Goal: Task Accomplishment & Management: Use online tool/utility

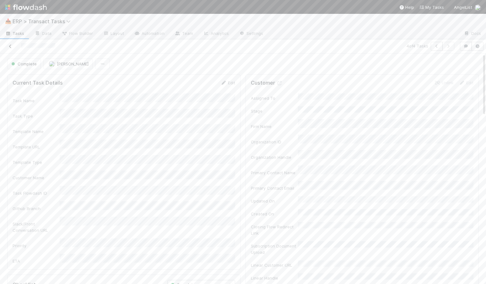
click at [11, 48] on icon at bounding box center [10, 46] width 6 height 4
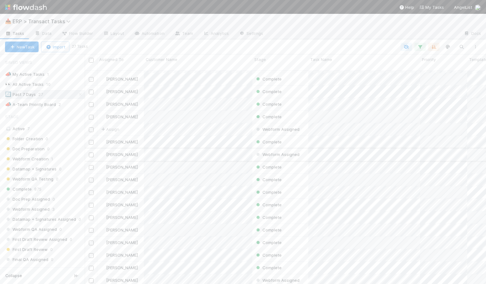
scroll to position [13, 0]
click at [123, 121] on div "Assign" at bounding box center [120, 127] width 46 height 12
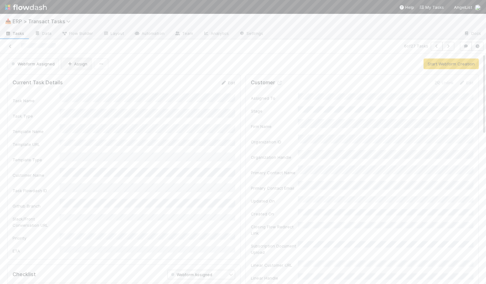
click at [77, 64] on button "Assign" at bounding box center [76, 63] width 30 height 11
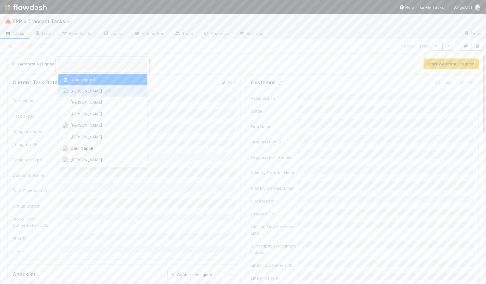
click at [84, 91] on span "[PERSON_NAME] you" at bounding box center [90, 90] width 41 height 5
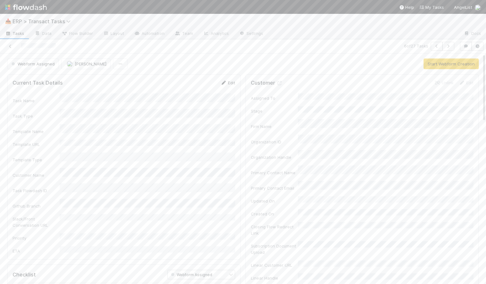
click at [231, 83] on link "Edit" at bounding box center [227, 82] width 15 height 5
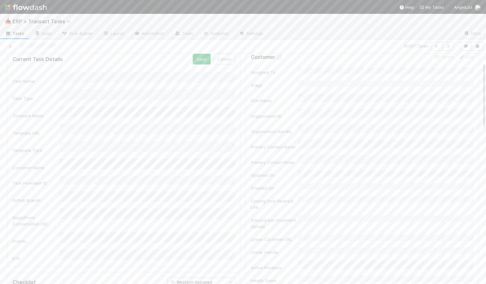
scroll to position [41, 0]
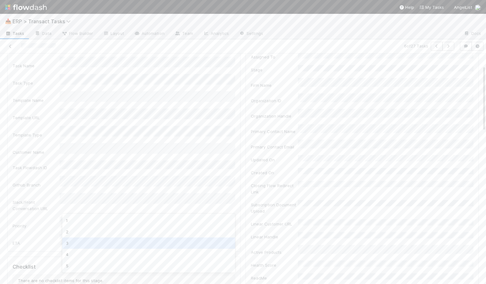
click at [102, 240] on div "3" at bounding box center [148, 242] width 173 height 11
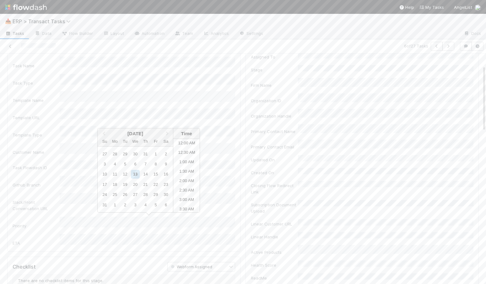
scroll to position [269, 0]
click at [184, 194] on li "5:00 PM" at bounding box center [186, 194] width 27 height 9
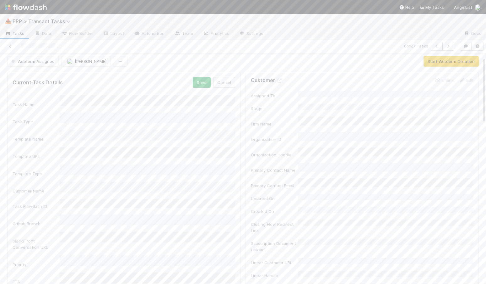
scroll to position [0, 0]
click at [204, 85] on button "Save" at bounding box center [202, 84] width 18 height 11
click at [444, 65] on button "Start Webform Creation" at bounding box center [451, 63] width 55 height 11
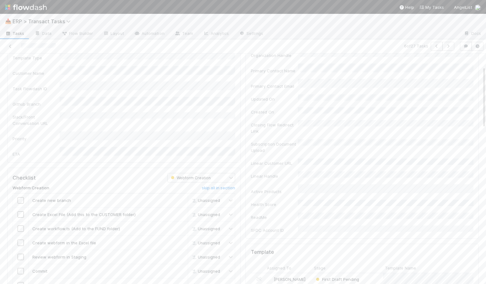
scroll to position [116, 0]
click at [20, 182] on input "checkbox" at bounding box center [21, 185] width 6 height 6
click at [20, 193] on td at bounding box center [21, 200] width 16 height 14
click at [21, 197] on input "checkbox" at bounding box center [21, 200] width 6 height 6
click at [21, 211] on input "checkbox" at bounding box center [21, 214] width 6 height 6
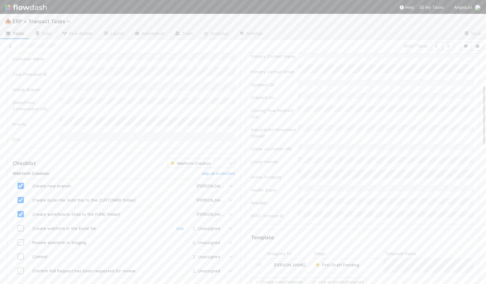
click at [21, 225] on input "checkbox" at bounding box center [21, 228] width 6 height 6
click at [21, 239] on input "checkbox" at bounding box center [21, 242] width 6 height 6
click at [21, 253] on input "checkbox" at bounding box center [21, 256] width 6 height 6
click at [20, 267] on input "checkbox" at bounding box center [21, 270] width 6 height 6
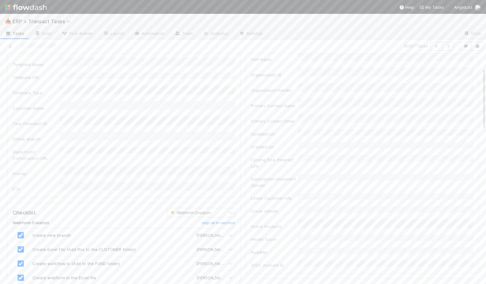
scroll to position [0, 0]
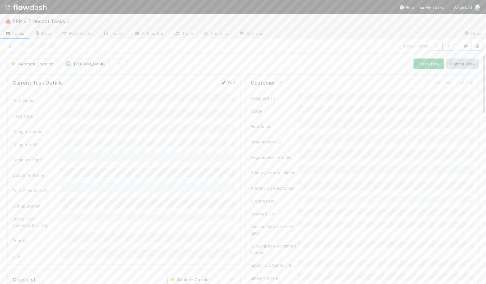
click at [230, 82] on link "Edit" at bounding box center [227, 82] width 15 height 5
click at [207, 88] on button "Save" at bounding box center [202, 84] width 18 height 11
click at [436, 66] on button "Finish Task" at bounding box center [429, 63] width 30 height 11
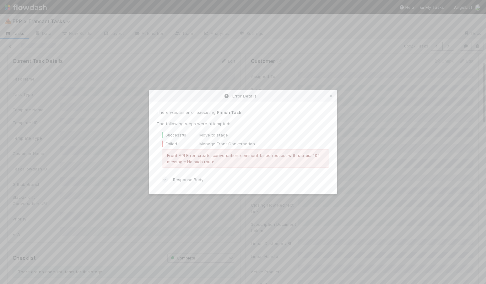
scroll to position [29, 0]
click at [329, 95] on icon at bounding box center [331, 96] width 6 height 4
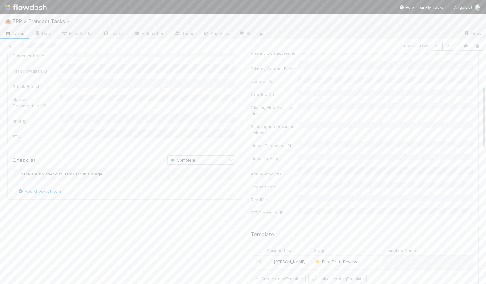
scroll to position [129, 0]
click at [305, 246] on div "[PERSON_NAME]" at bounding box center [288, 253] width 47 height 14
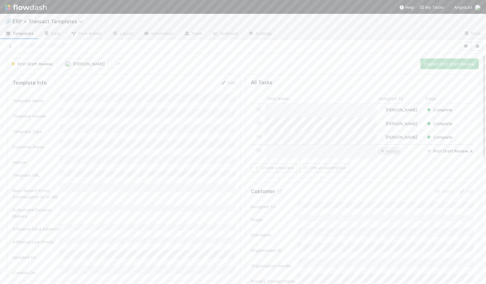
click at [393, 151] on span "Assign" at bounding box center [388, 151] width 19 height 6
click at [410, 166] on span "[PERSON_NAME]" at bounding box center [405, 163] width 32 height 5
click at [13, 44] on icon at bounding box center [10, 46] width 6 height 4
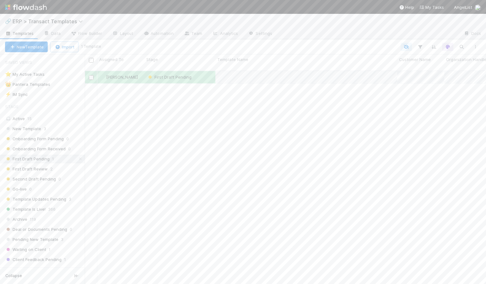
scroll to position [218, 401]
click at [39, 76] on div "⭐ My Active Tasks" at bounding box center [25, 74] width 40 height 8
click at [24, 195] on span "500" at bounding box center [24, 197] width 8 height 8
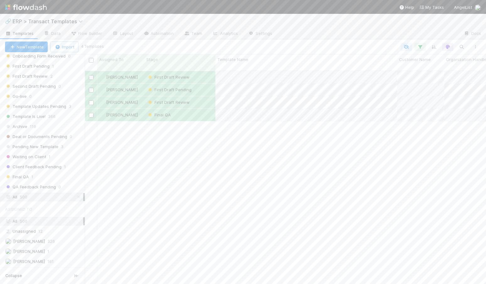
scroll to position [218, 401]
click at [202, 97] on div "First Draft Review" at bounding box center [179, 102] width 71 height 12
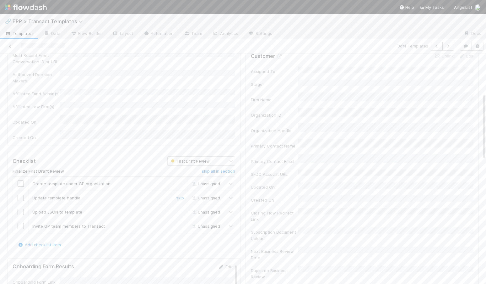
scroll to position [139, 0]
click at [19, 176] on input "checkbox" at bounding box center [21, 179] width 6 height 6
click at [21, 176] on input "checkbox" at bounding box center [21, 179] width 6 height 6
click at [23, 175] on input "checkbox" at bounding box center [21, 178] width 6 height 6
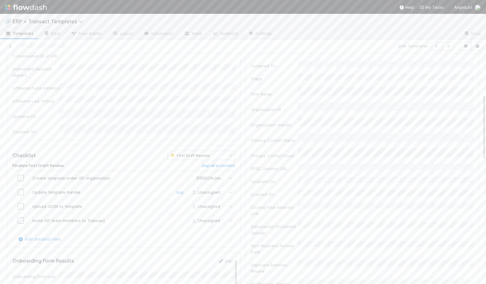
click at [22, 189] on input "checkbox" at bounding box center [21, 192] width 6 height 6
click at [22, 175] on input "checkbox" at bounding box center [21, 178] width 6 height 6
click at [19, 217] on input "checkbox" at bounding box center [21, 220] width 6 height 6
click at [180, 203] on link "skip" at bounding box center [180, 205] width 8 height 5
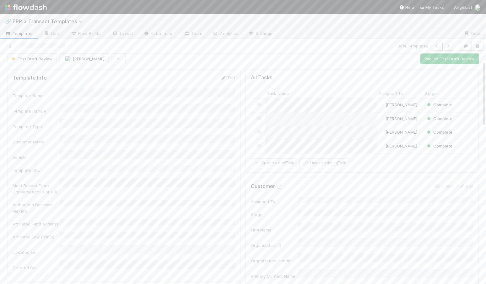
scroll to position [0, 0]
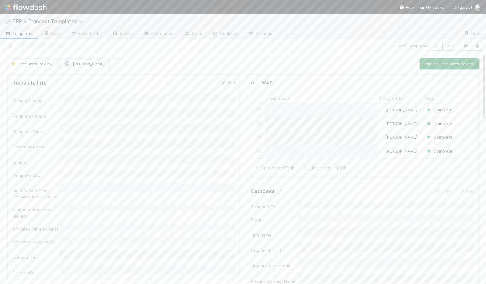
click at [433, 65] on button "Publish First Draft Review" at bounding box center [449, 63] width 58 height 11
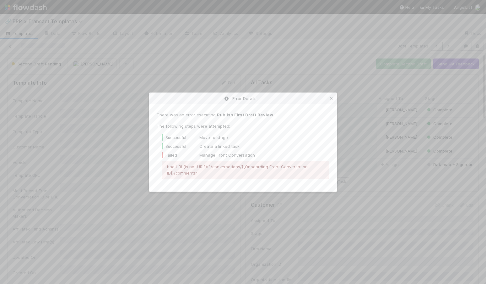
click at [331, 99] on icon at bounding box center [331, 98] width 6 height 4
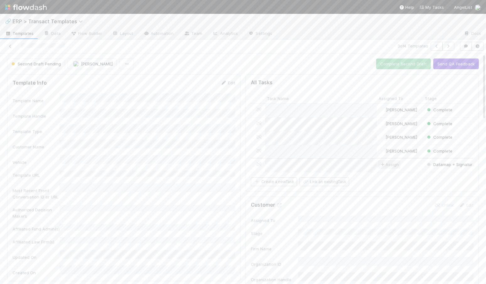
click at [394, 165] on span "Assign" at bounding box center [388, 164] width 19 height 6
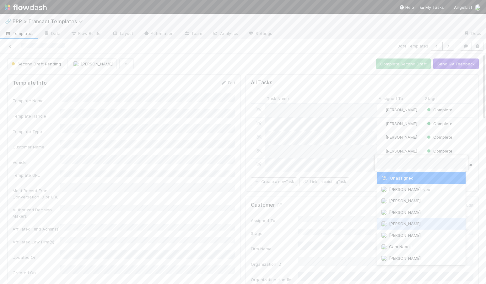
click at [408, 224] on span "[PERSON_NAME]" at bounding box center [405, 223] width 32 height 5
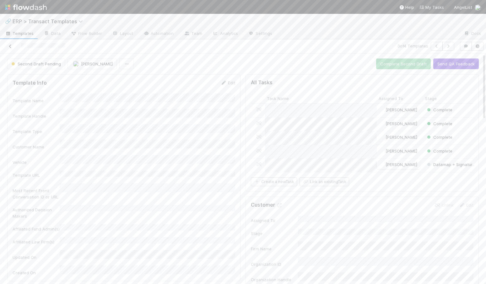
click at [9, 47] on icon at bounding box center [10, 46] width 6 height 4
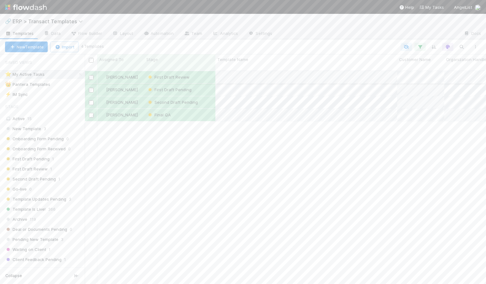
scroll to position [218, 401]
click at [205, 98] on div "Second Draft Pending" at bounding box center [179, 102] width 71 height 12
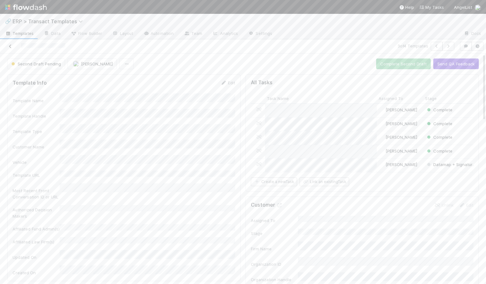
click at [11, 45] on icon at bounding box center [10, 46] width 6 height 4
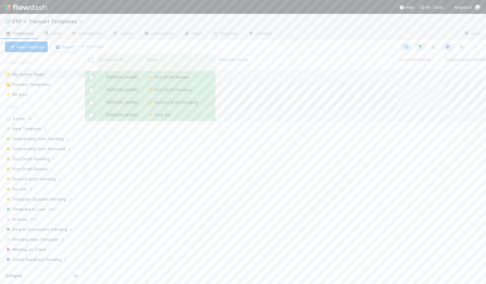
scroll to position [218, 401]
click at [205, 71] on div "First Draft Review" at bounding box center [179, 77] width 71 height 12
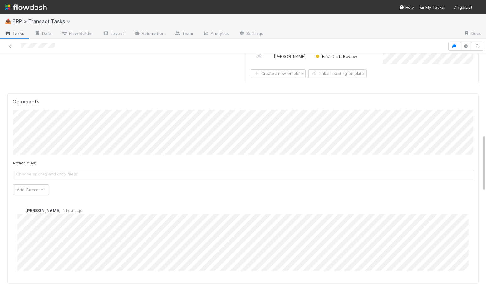
scroll to position [331, 0]
click at [27, 182] on button "Add Comment" at bounding box center [31, 187] width 36 height 11
